Goal: Task Accomplishment & Management: Manage account settings

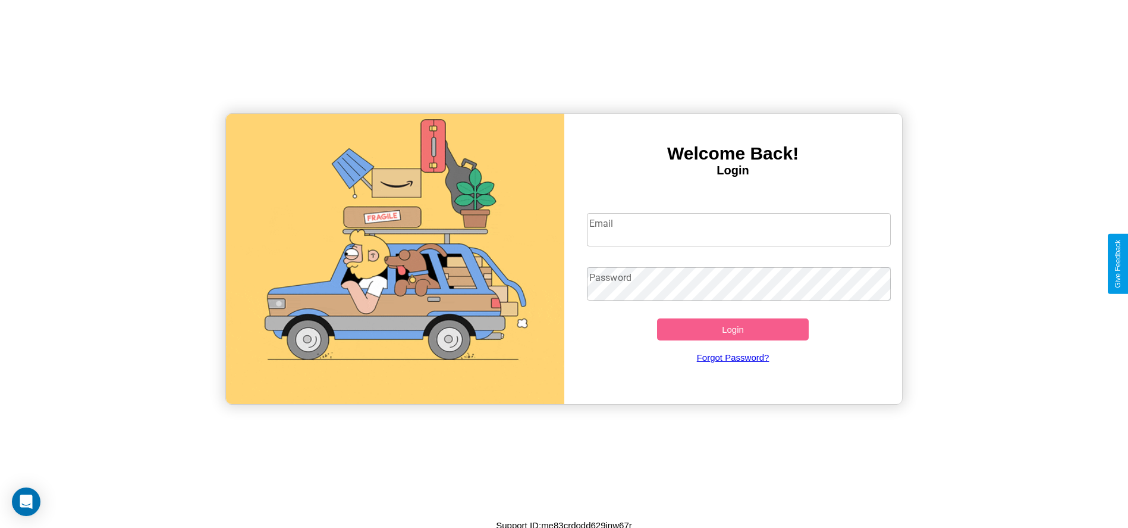
click at [739, 229] on input "Email" at bounding box center [739, 229] width 304 height 33
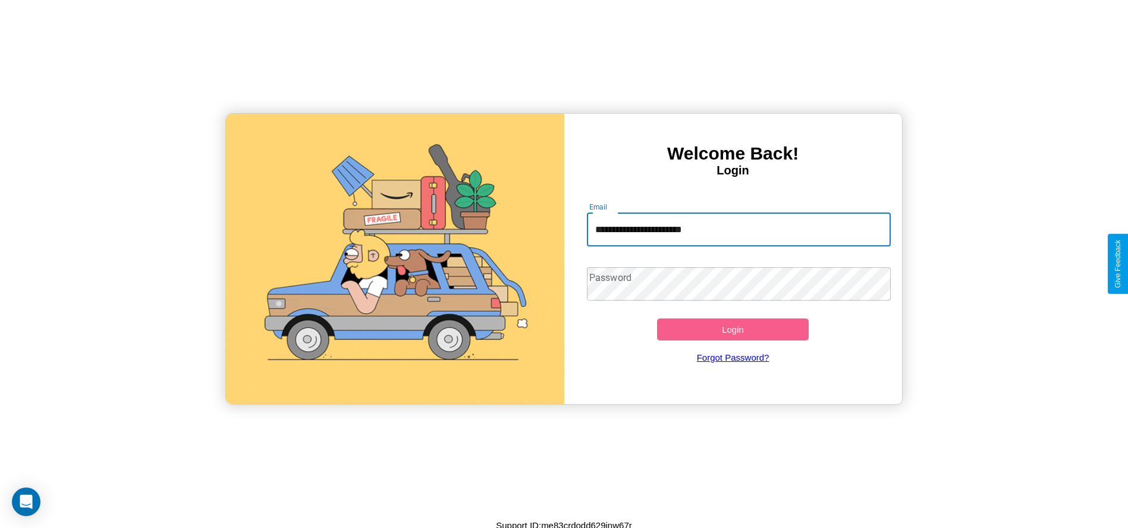
type input "**********"
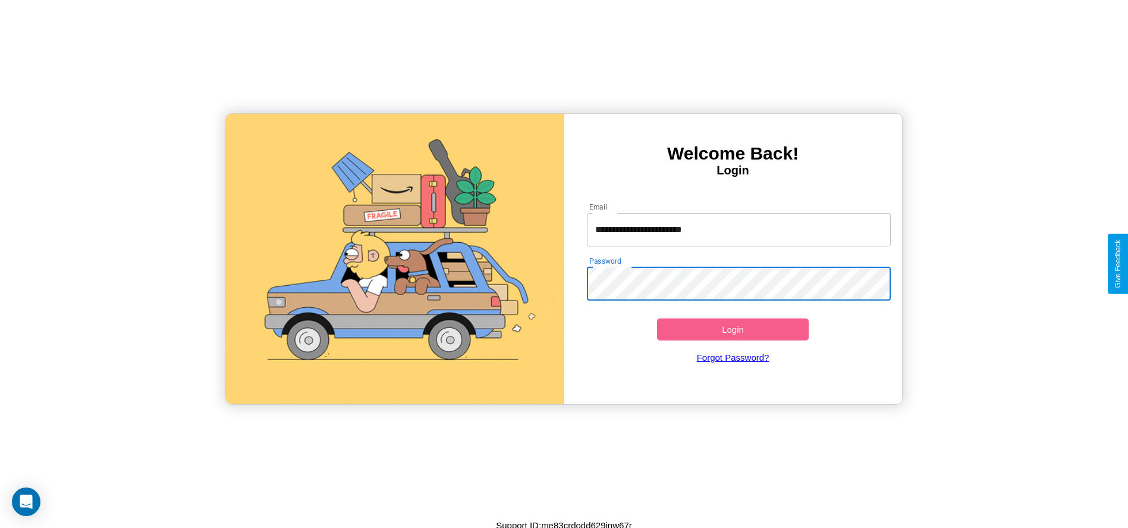
click at [733, 329] on button "Login" at bounding box center [733, 329] width 152 height 22
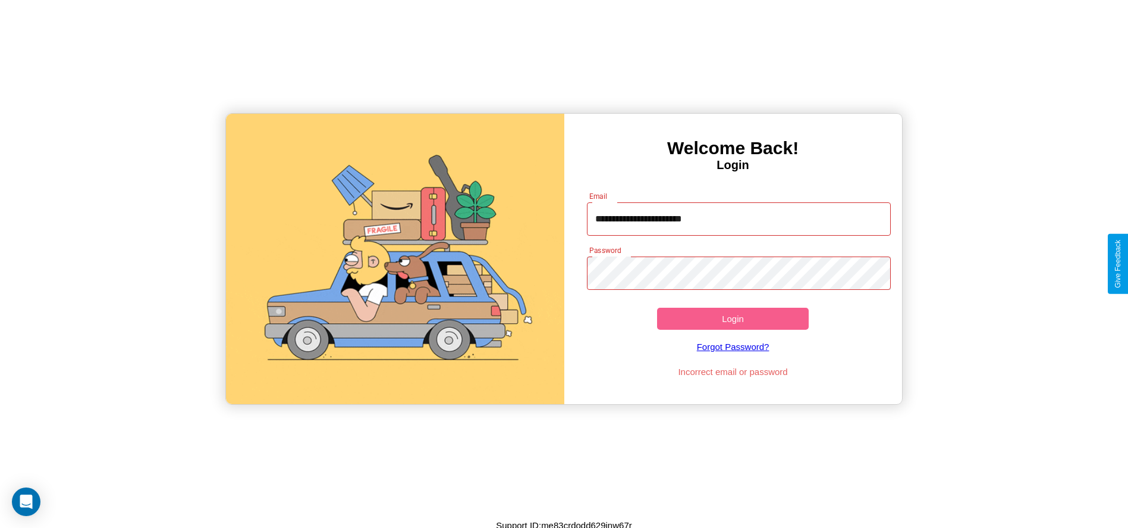
click at [733, 318] on button "Login" at bounding box center [733, 319] width 152 height 22
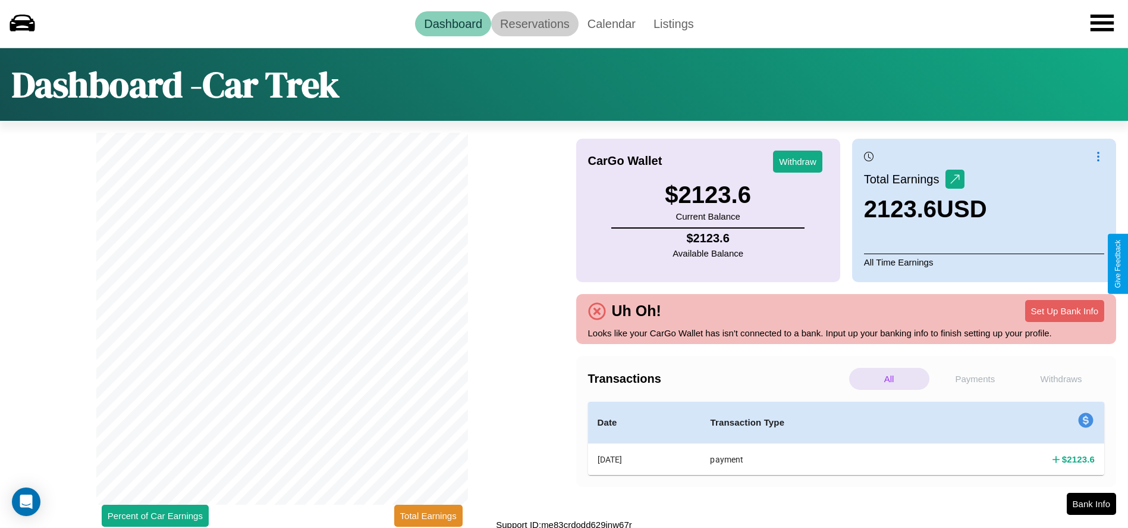
click at [535, 23] on link "Reservations" at bounding box center [534, 23] width 87 height 25
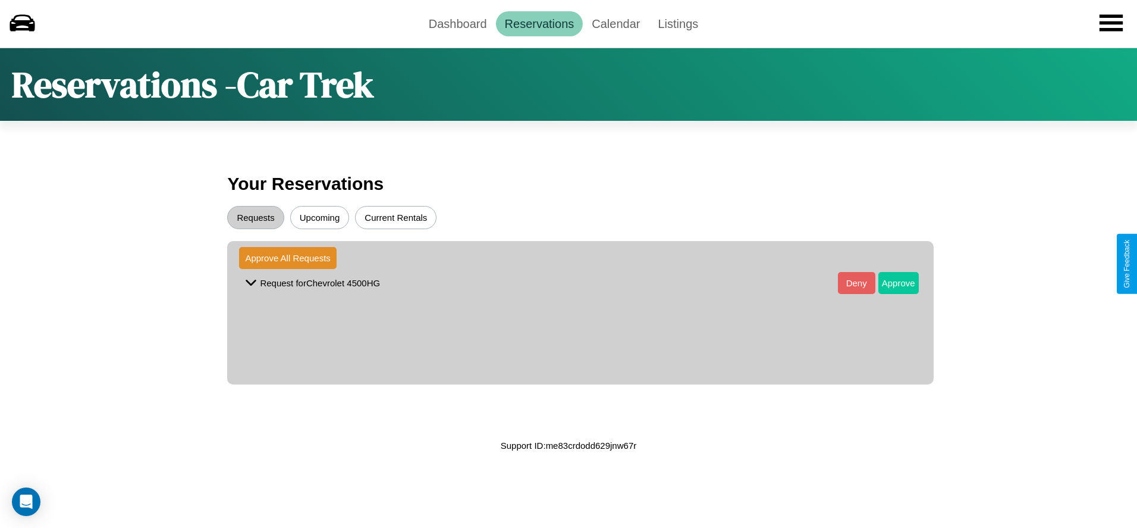
click at [889, 283] on button "Approve" at bounding box center [899, 283] width 40 height 22
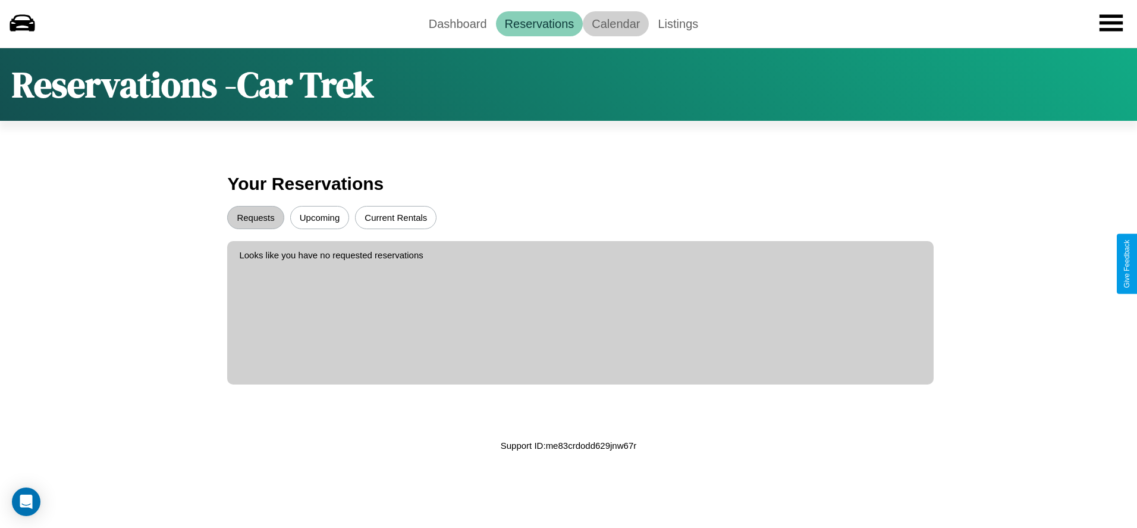
click at [616, 23] on link "Calendar" at bounding box center [616, 23] width 66 height 25
